Goal: Task Accomplishment & Management: Use online tool/utility

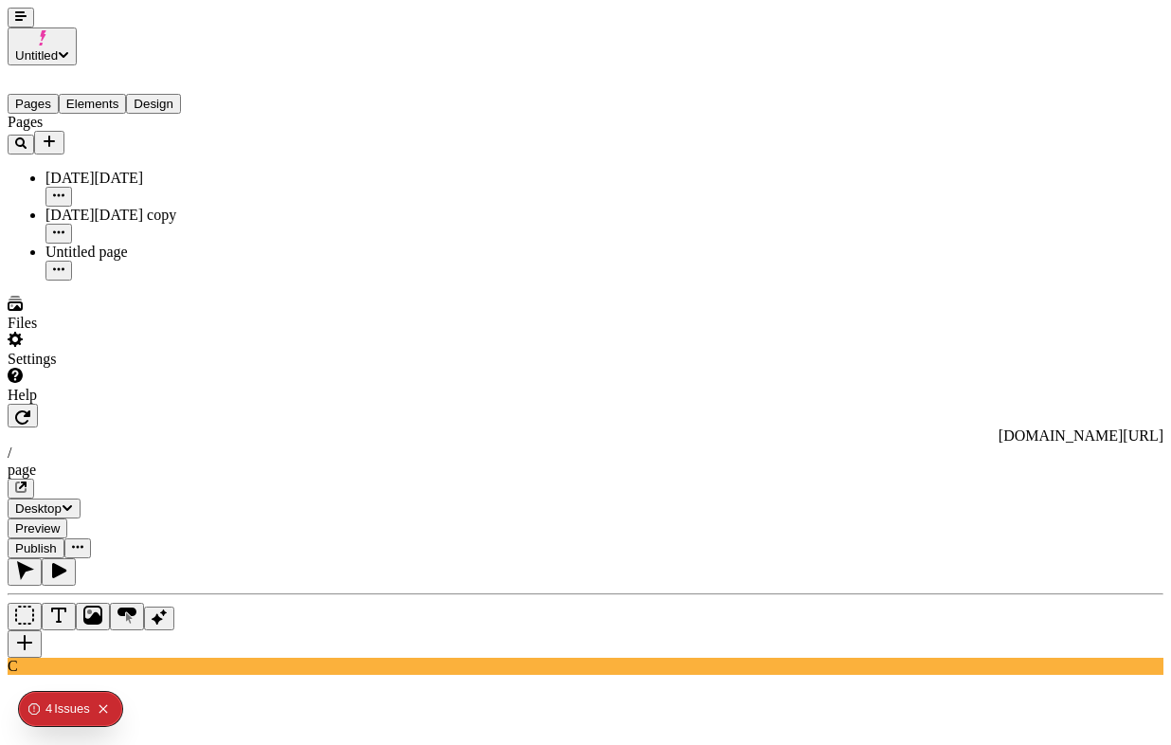
click at [104, 708] on icon "Collapse issues badge" at bounding box center [103, 708] width 9 height 9
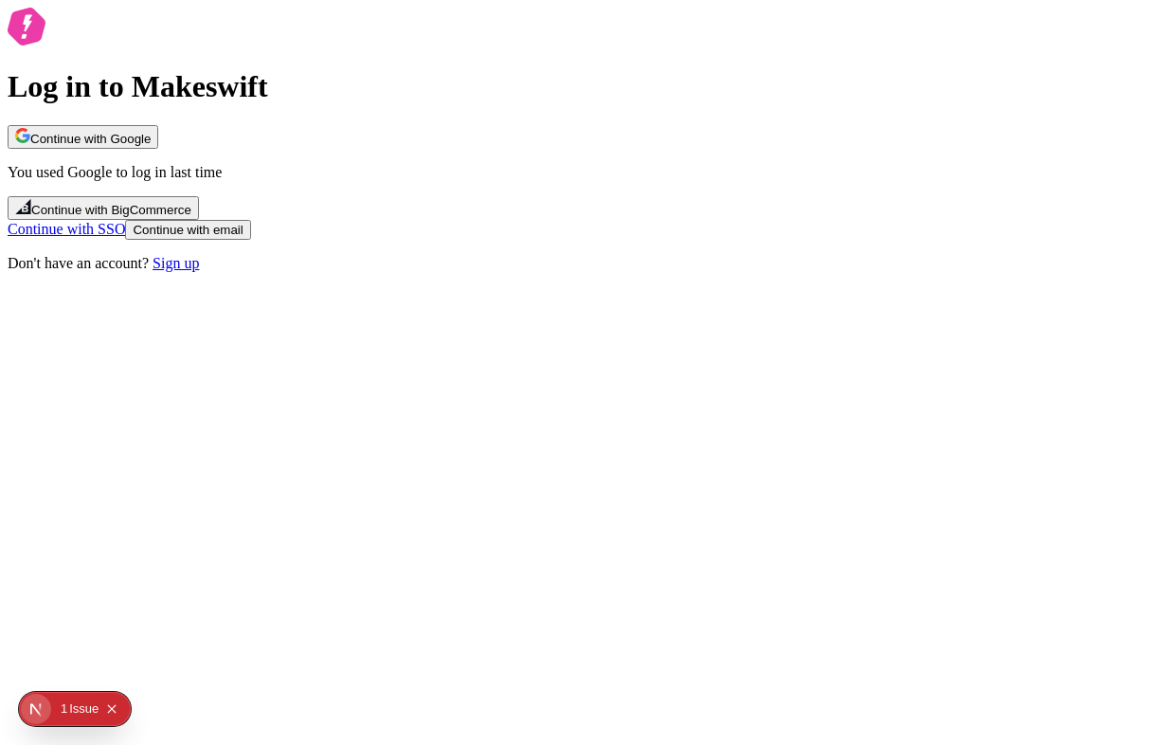
click at [158, 149] on button "Continue with Google" at bounding box center [83, 137] width 151 height 24
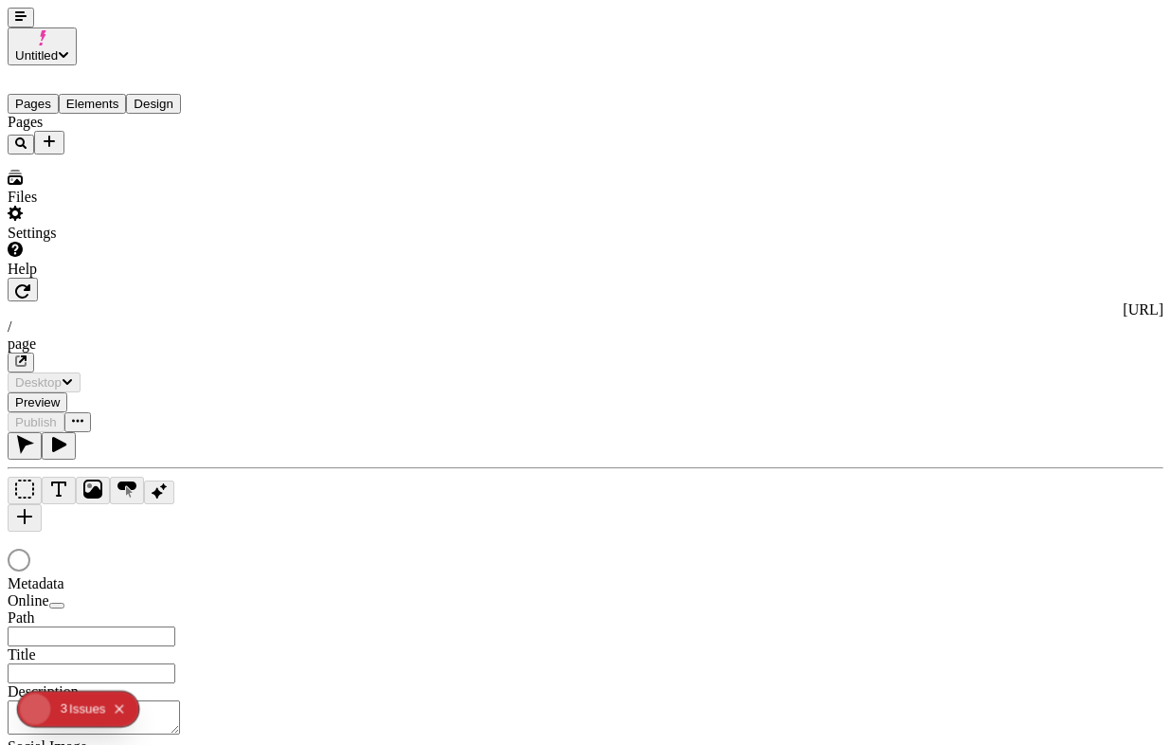
type input "/page"
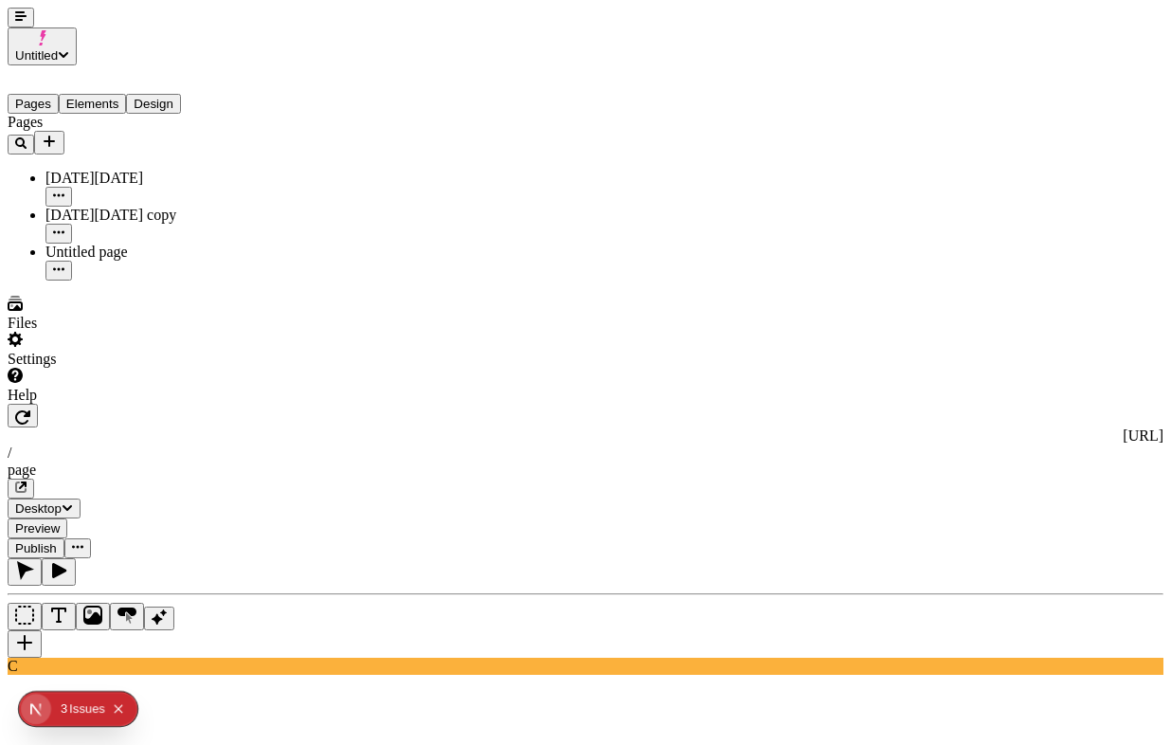
click at [118, 703] on icon "Collapse issues badge" at bounding box center [118, 708] width 11 height 11
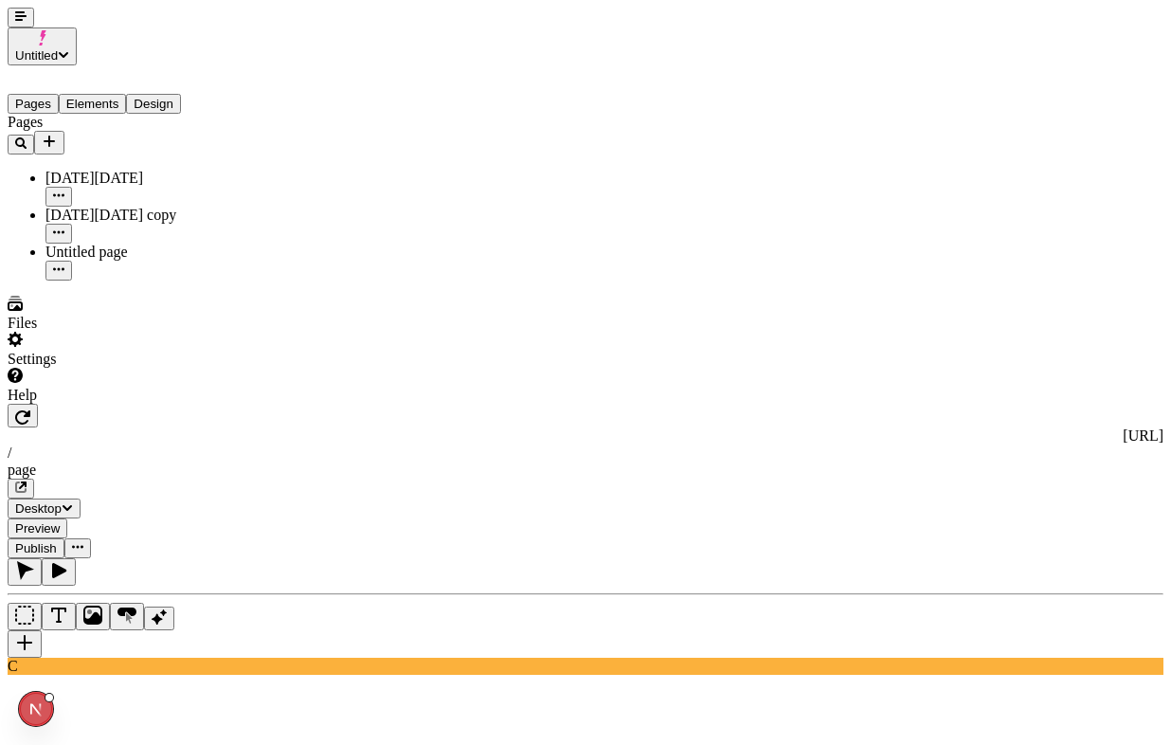
type textarea "a button with 40px of top padding"
click at [15, 22] on icon "button" at bounding box center [20, 15] width 11 height 11
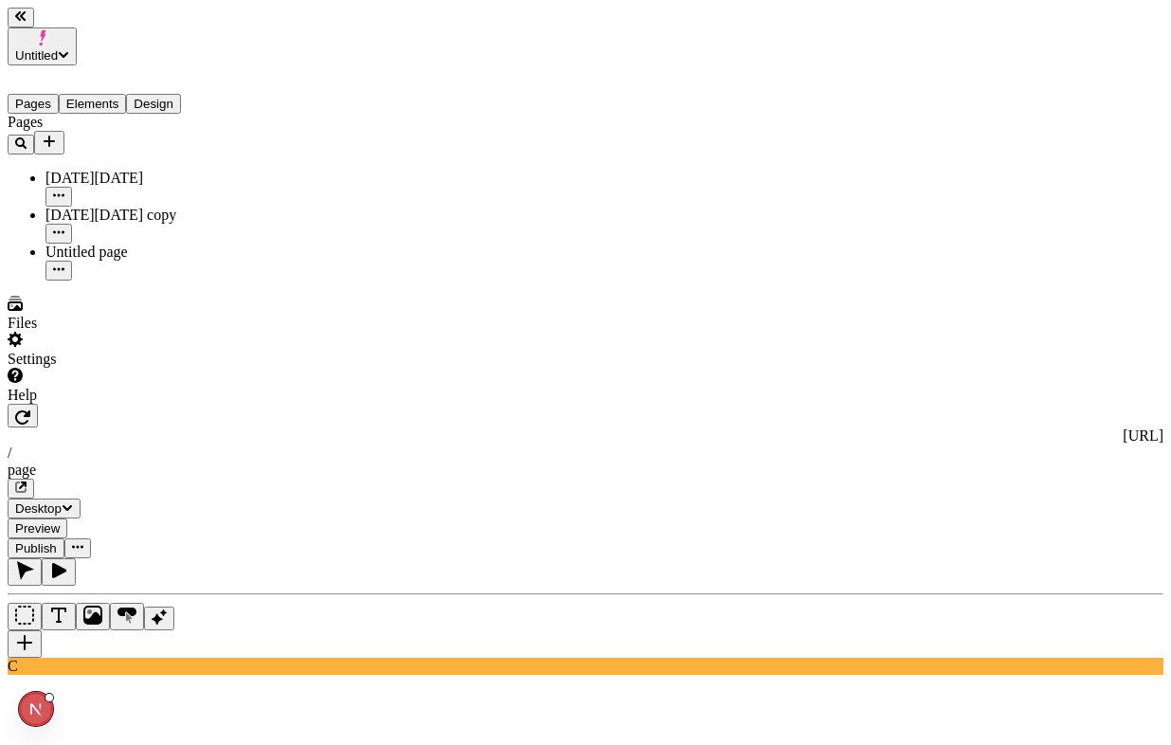
click at [27, 22] on icon "button" at bounding box center [20, 15] width 11 height 11
type textarea "a button with 40px of top padding"
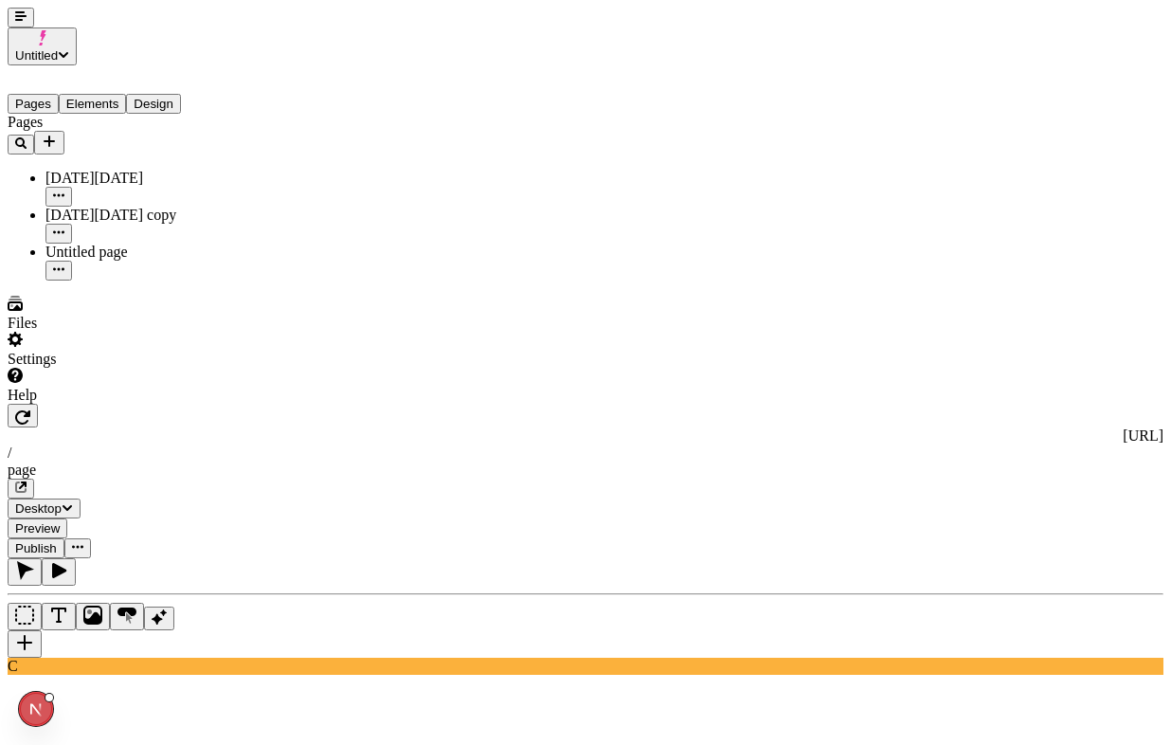
click at [12, 674] on div "C" at bounding box center [586, 665] width 1156 height 17
click at [19, 725] on div at bounding box center [36, 709] width 34 height 34
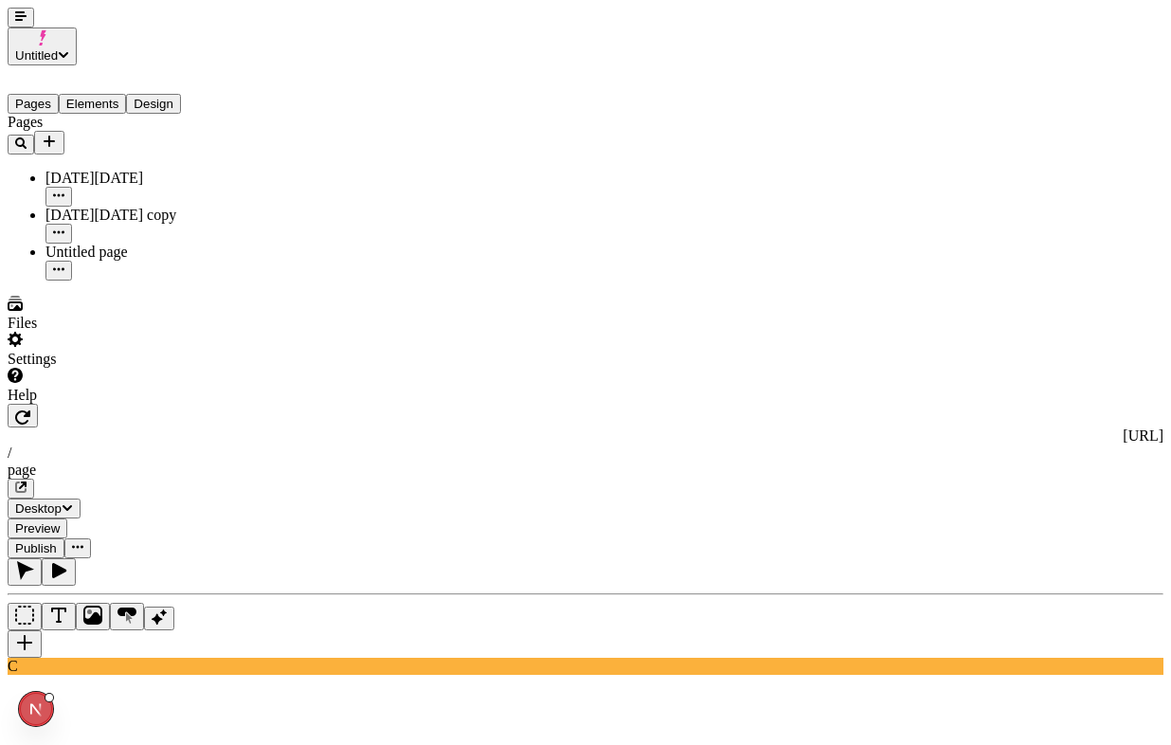
click at [19, 674] on div "C" at bounding box center [586, 665] width 1156 height 17
click at [46, 695] on icon "Open Next.js Dev Tools" at bounding box center [40, 709] width 38 height 38
click at [15, 22] on icon "button" at bounding box center [20, 15] width 11 height 11
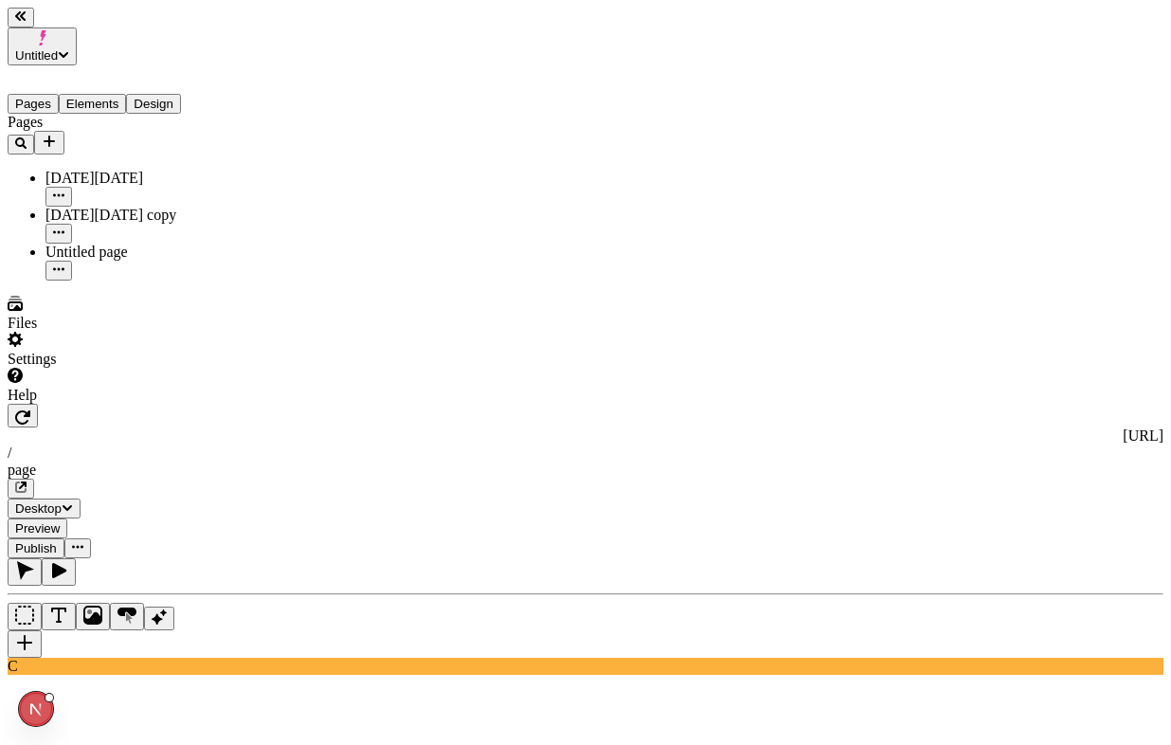
click at [90, 404] on div "Help" at bounding box center [121, 386] width 227 height 36
click at [135, 669] on div "Contact support View docs Copy diagnostics" at bounding box center [127, 658] width 105 height 108
click at [158, 404] on div "Help" at bounding box center [121, 386] width 227 height 36
click at [175, 695] on span "Copy diagnostics" at bounding box center [127, 703] width 105 height 16
